Goal: Navigation & Orientation: Find specific page/section

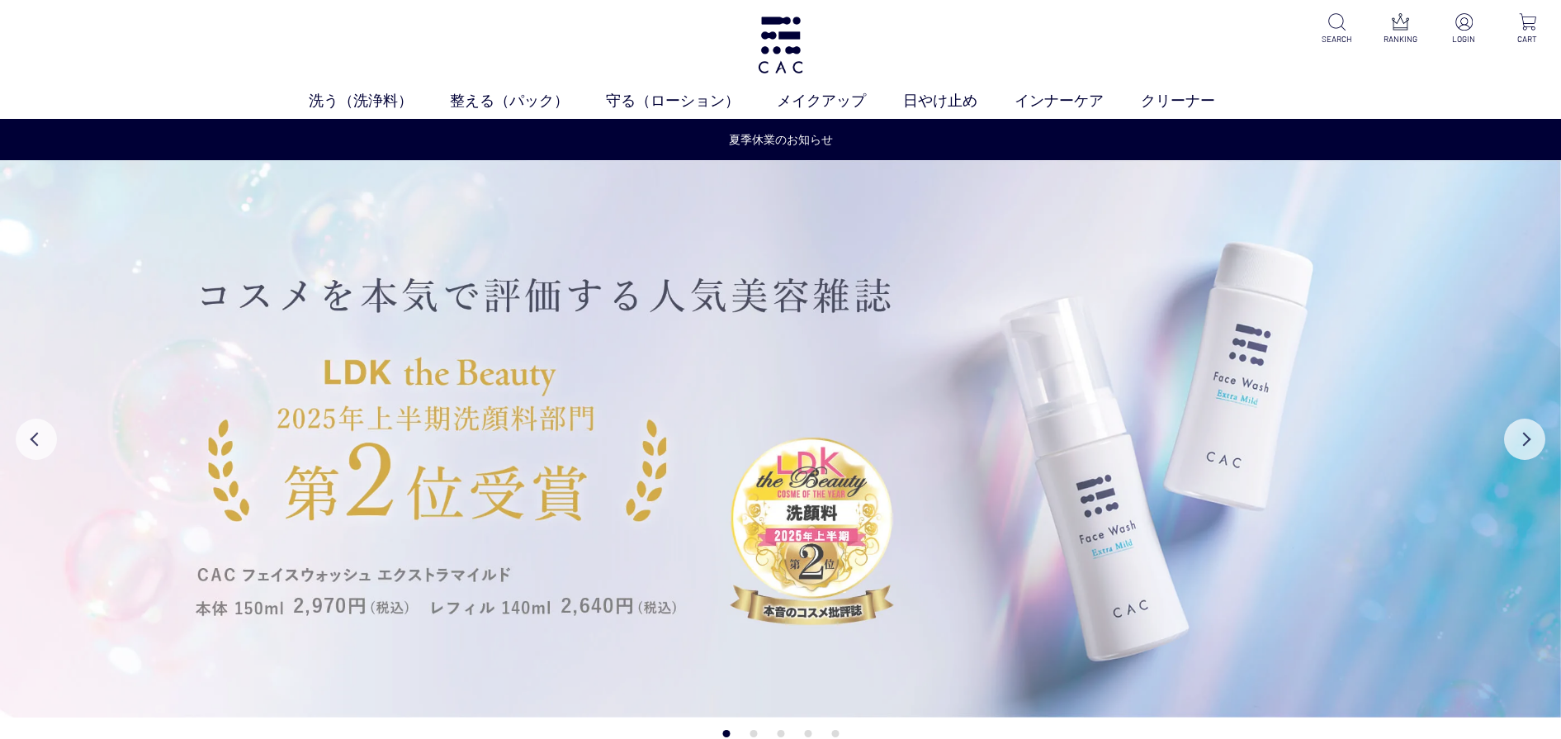
click at [931, 480] on img at bounding box center [780, 438] width 1561 height 557
